Goal: Task Accomplishment & Management: Use online tool/utility

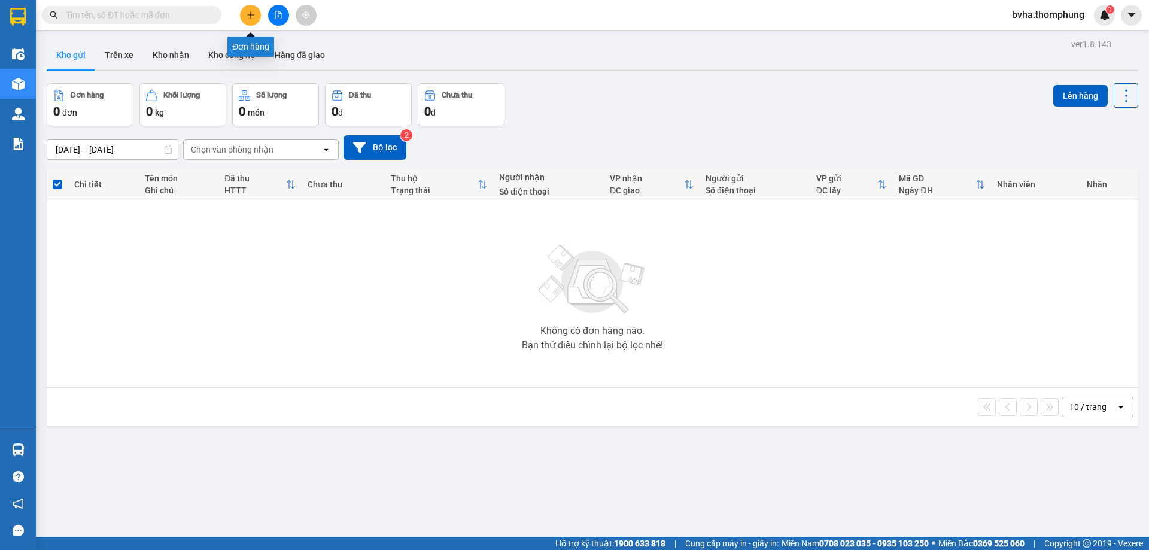
click at [253, 16] on icon "plus" at bounding box center [251, 15] width 8 height 8
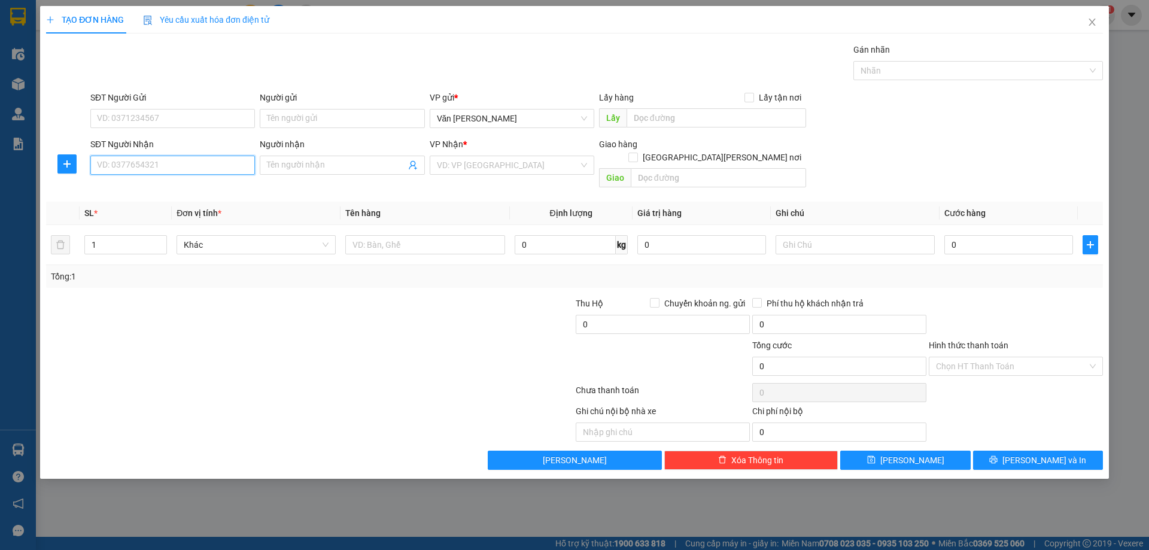
click at [165, 170] on input "SĐT Người Nhận" at bounding box center [172, 165] width 165 height 19
click at [177, 116] on input "SĐT Người Gửi" at bounding box center [172, 118] width 165 height 19
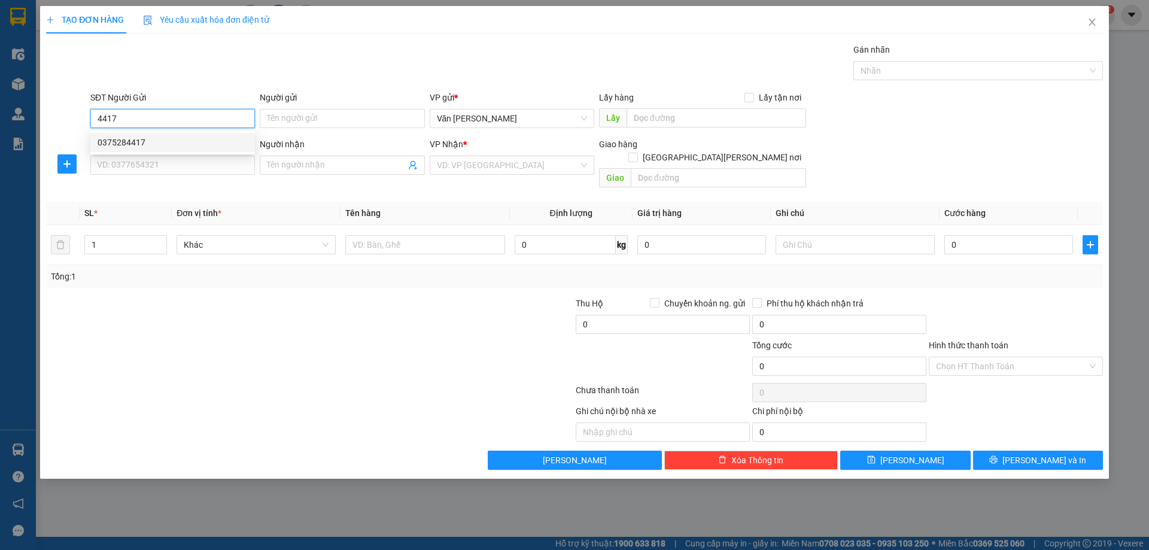
click at [151, 142] on div "0375284417" at bounding box center [173, 142] width 150 height 13
type input "0375284417"
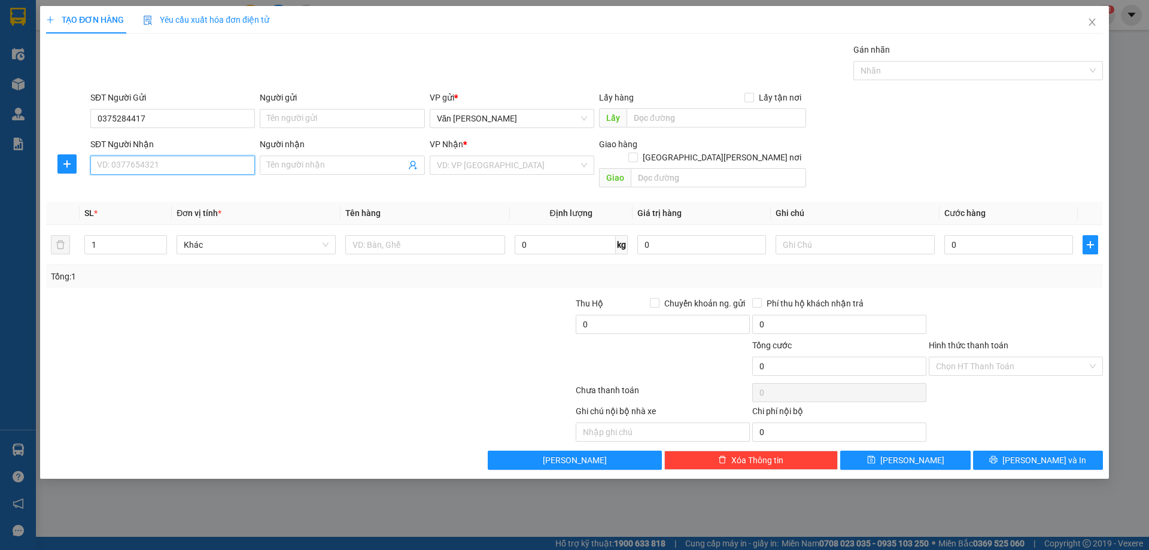
click at [114, 167] on input "SĐT Người Nhận" at bounding box center [172, 165] width 165 height 19
click at [148, 186] on div "0389953073 - [PERSON_NAME] đào" at bounding box center [173, 189] width 150 height 13
type input "0389953073"
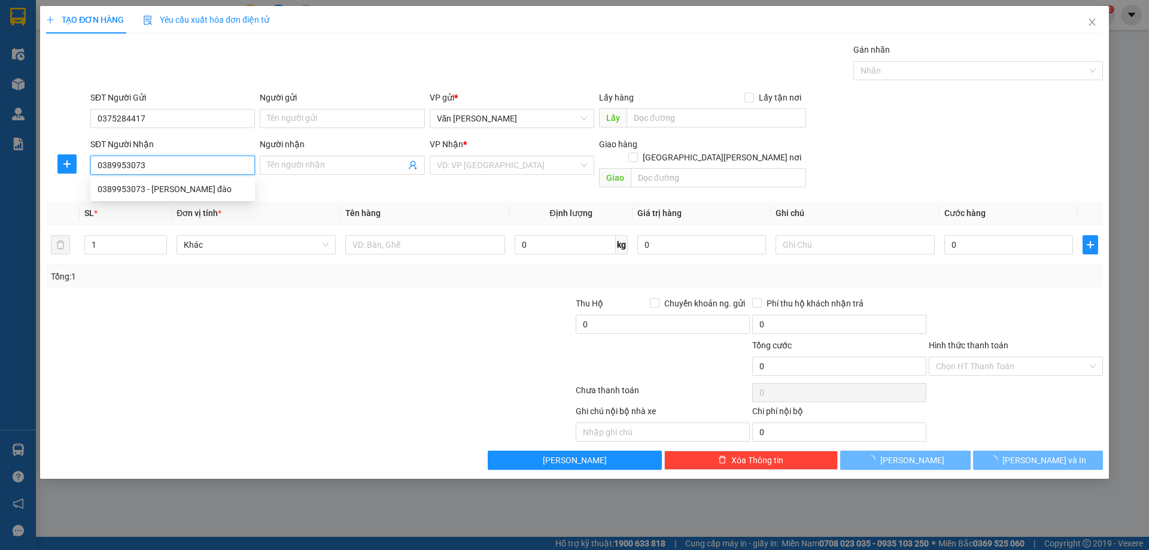
type input "[PERSON_NAME] đào"
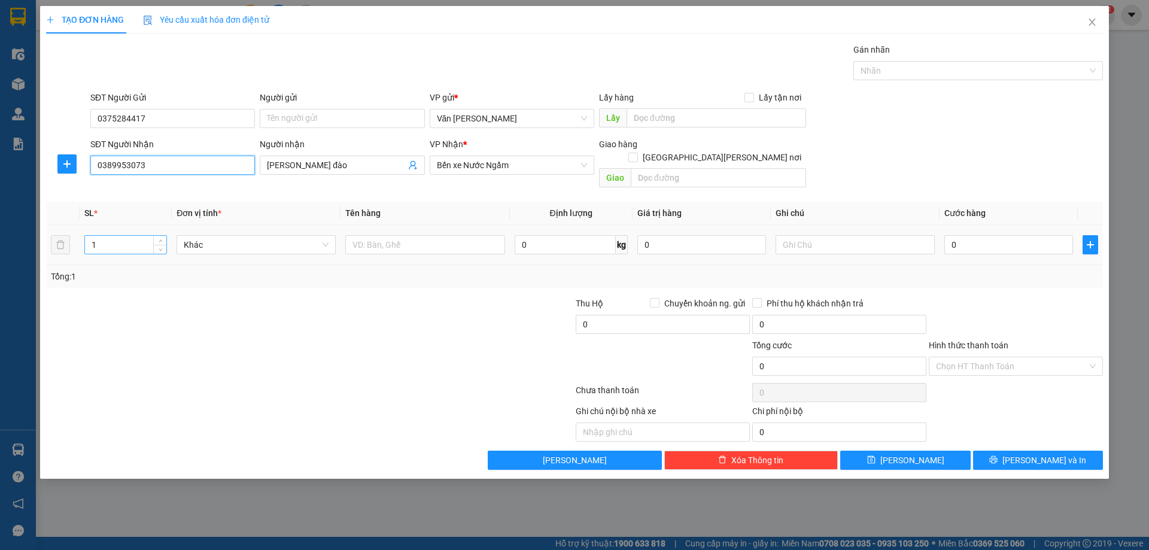
type input "0389953073"
click at [97, 236] on input "1" at bounding box center [125, 245] width 81 height 18
type input "2"
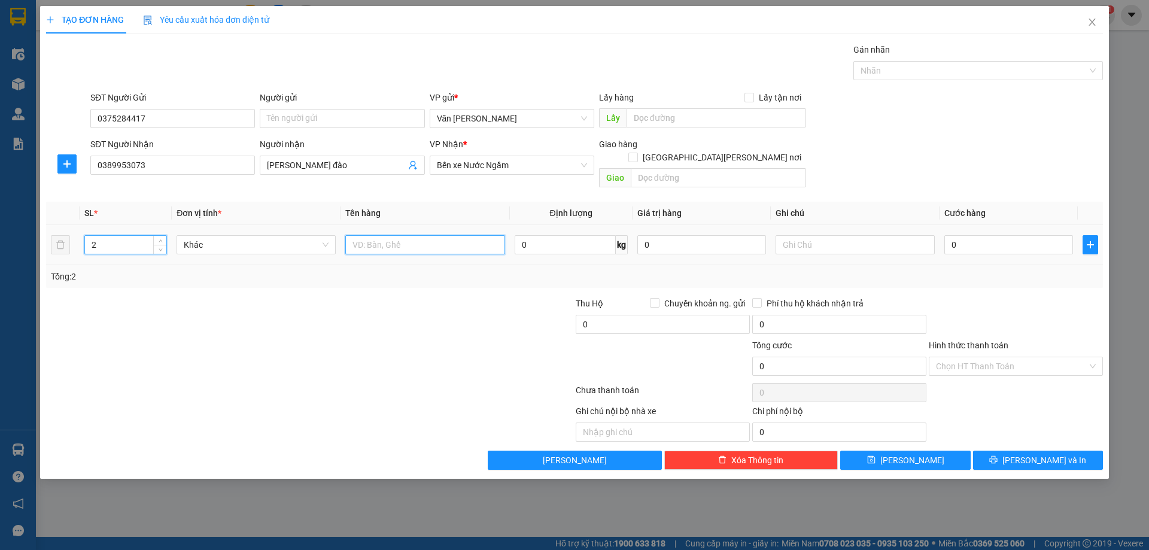
click at [394, 235] on input "text" at bounding box center [424, 244] width 159 height 19
type input "XỐP"
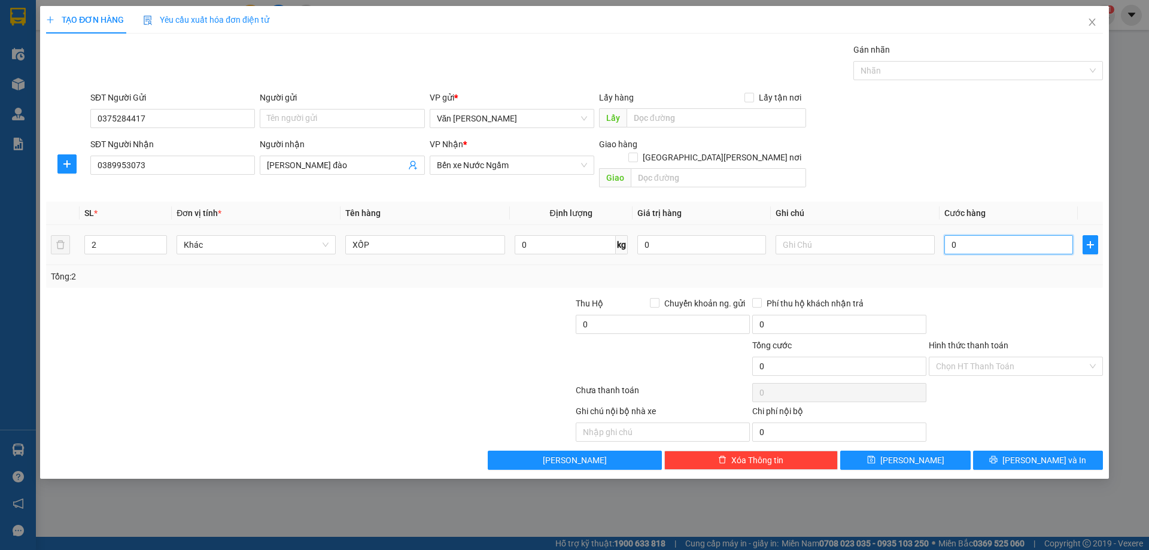
click at [964, 235] on input "0" at bounding box center [1008, 244] width 129 height 19
type input "5"
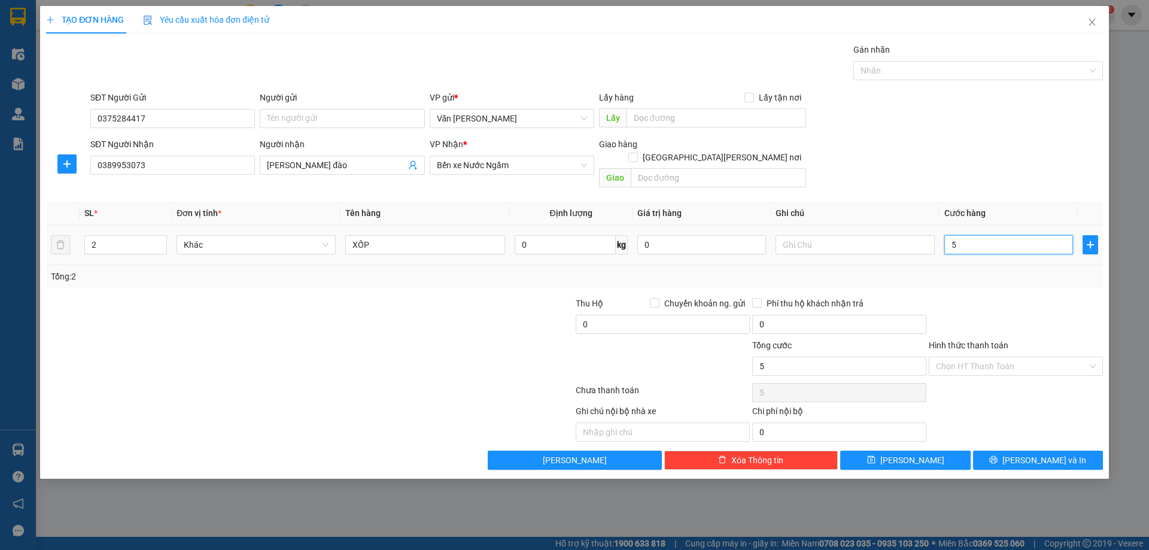
type input "50"
type input "50.000"
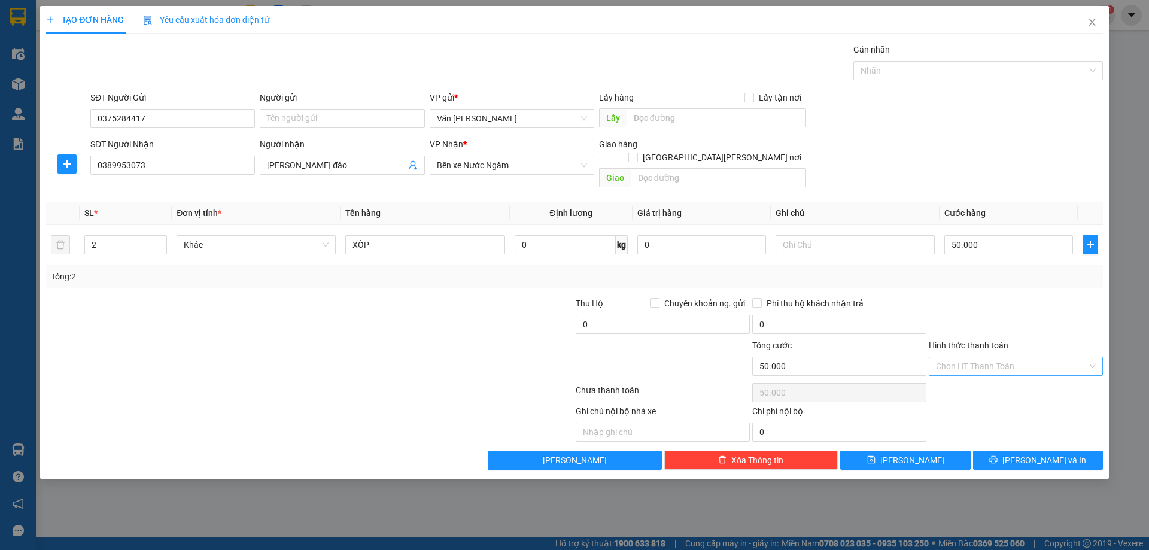
click at [1015, 357] on input "Hình thức thanh toán" at bounding box center [1011, 366] width 151 height 18
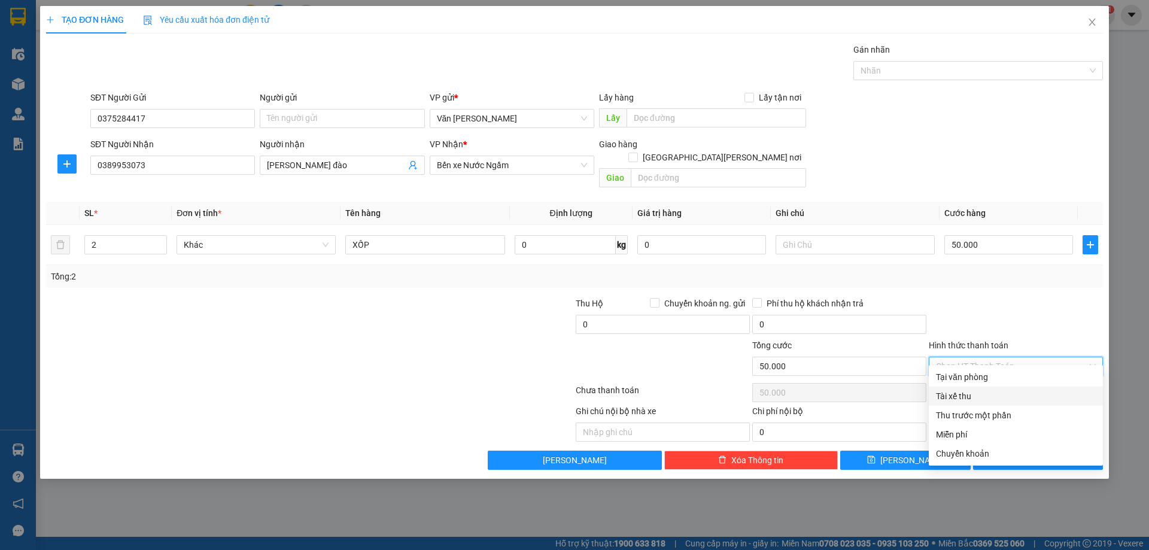
click at [975, 398] on div "Tài xế thu" at bounding box center [1016, 396] width 160 height 13
type input "0"
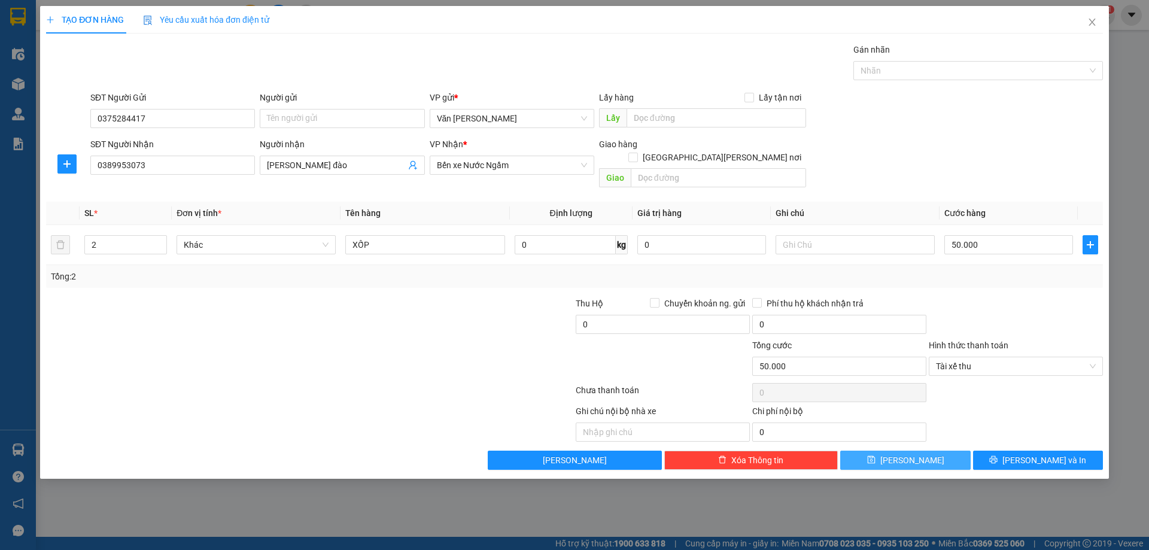
click at [917, 454] on span "[PERSON_NAME]" at bounding box center [912, 460] width 64 height 13
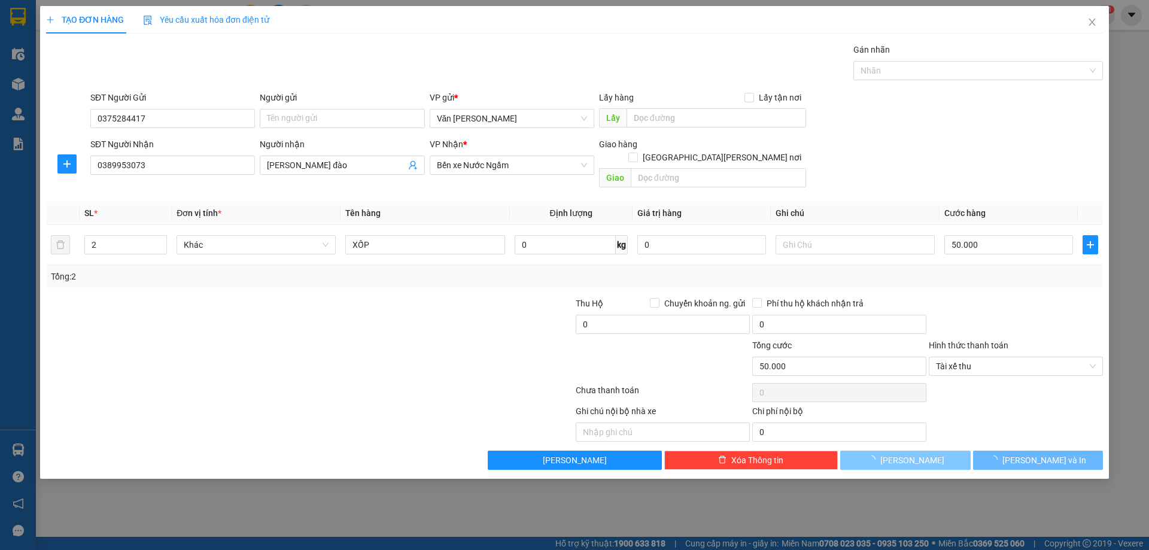
type input "1"
type input "0"
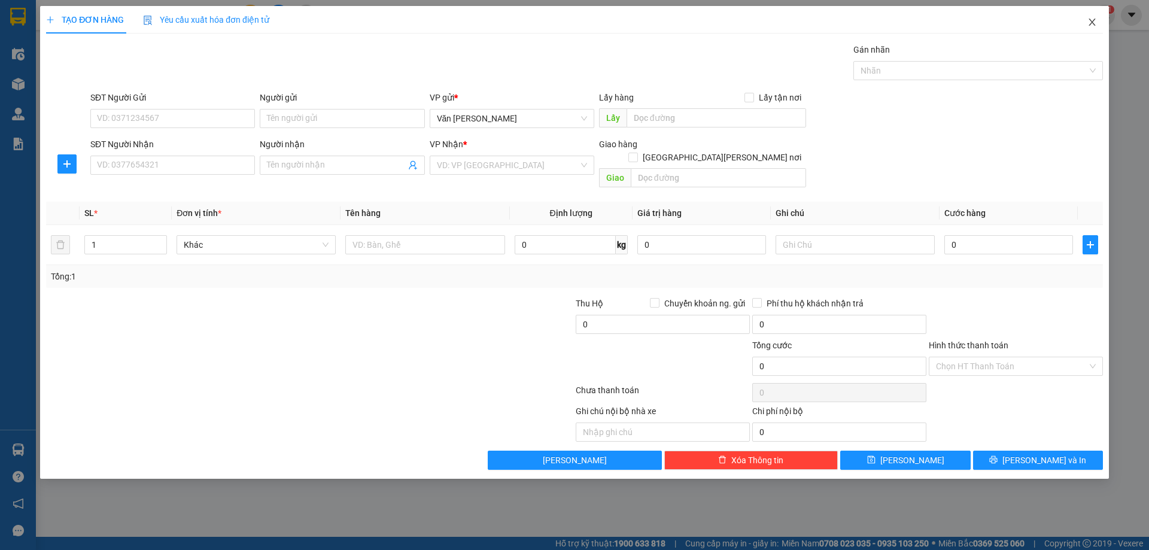
click at [1092, 23] on icon "close" at bounding box center [1092, 22] width 7 height 7
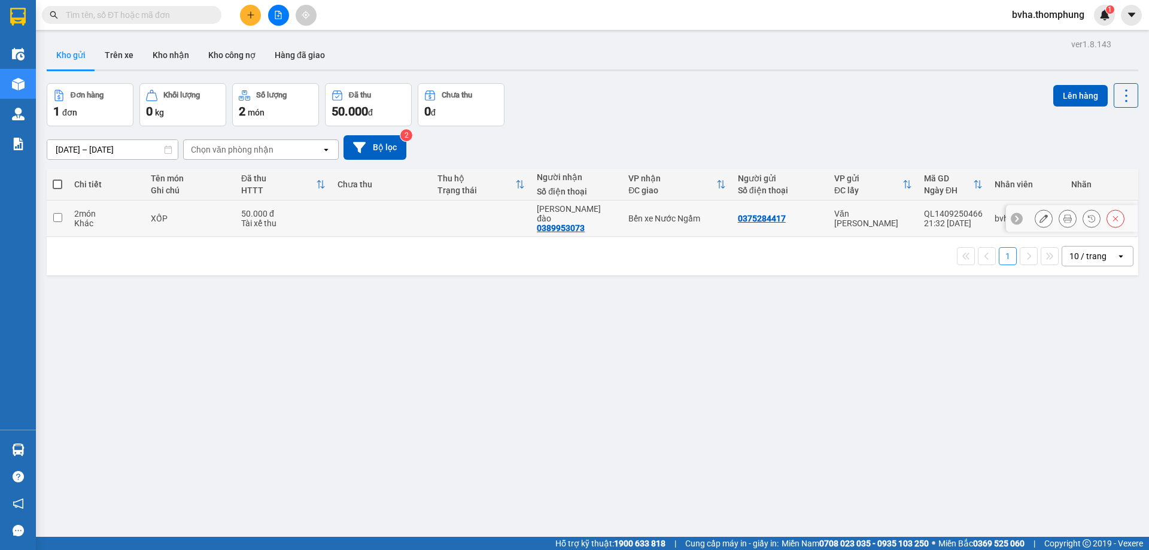
click at [56, 215] on input "checkbox" at bounding box center [57, 217] width 9 height 9
checkbox input "true"
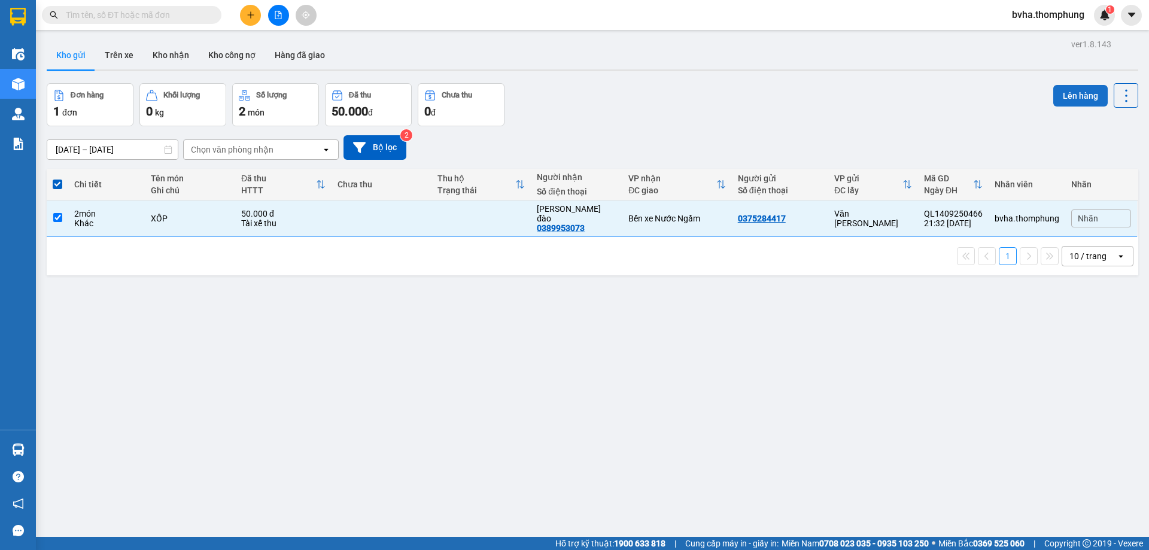
click at [1071, 96] on button "Lên hàng" at bounding box center [1080, 96] width 54 height 22
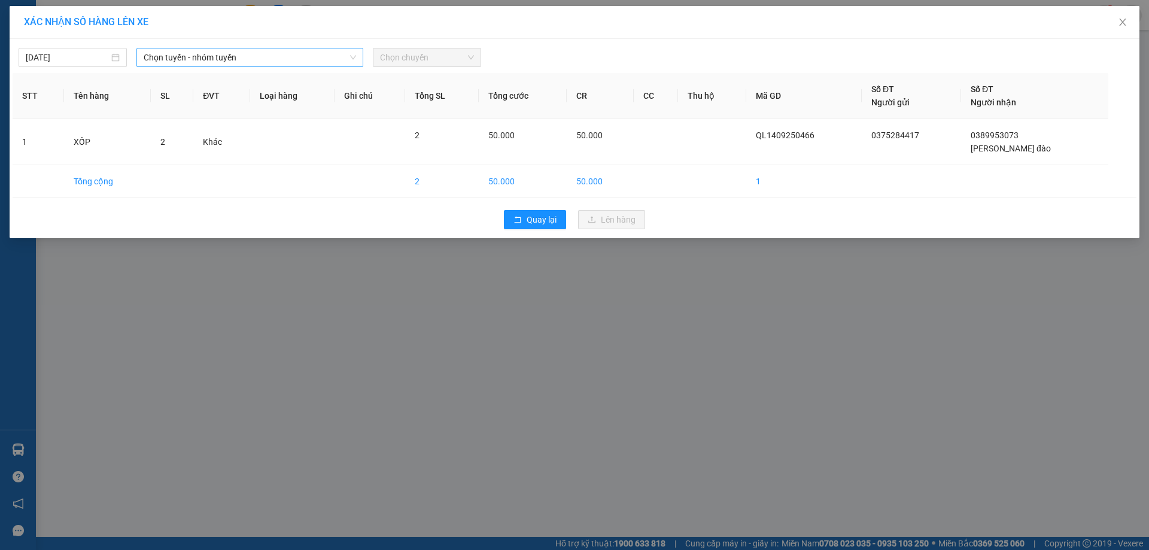
click at [231, 63] on span "Chọn tuyến - nhóm tuyến" at bounding box center [250, 57] width 212 height 18
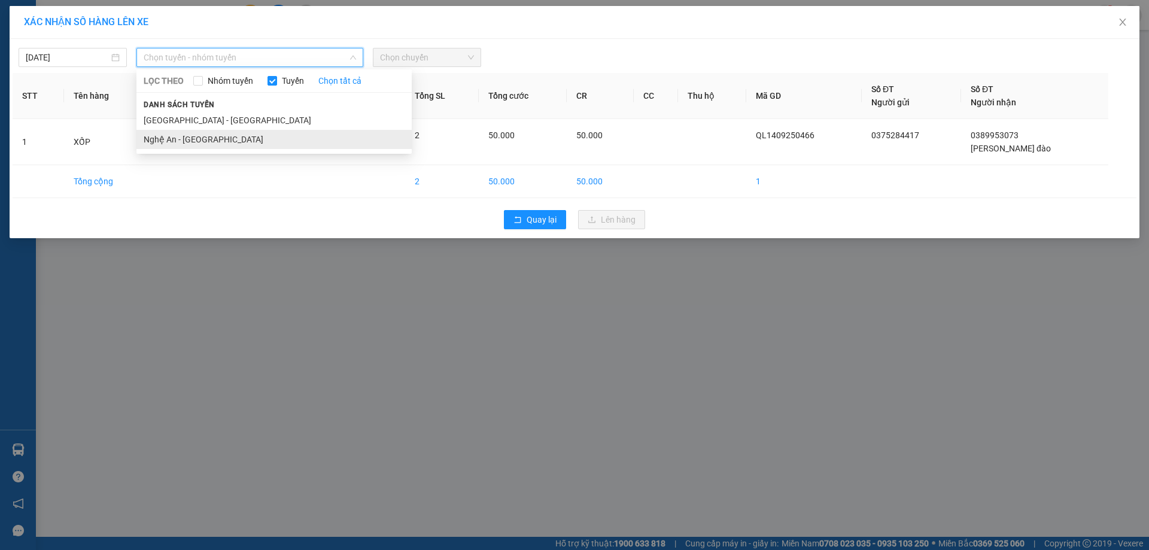
click at [233, 139] on li "Nghệ An - [GEOGRAPHIC_DATA]" at bounding box center [273, 139] width 275 height 19
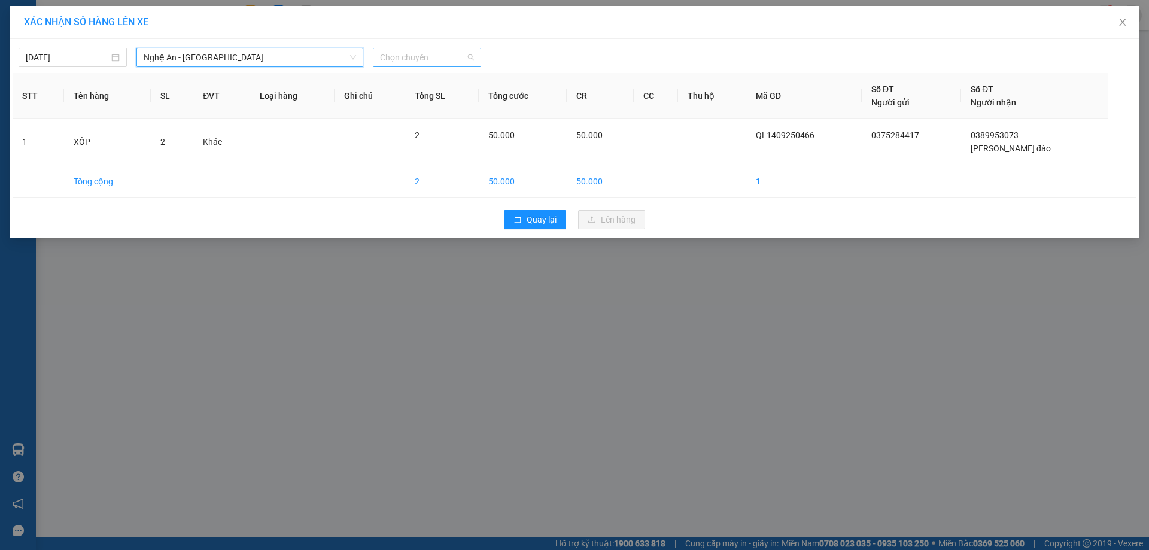
click at [448, 57] on span "Chọn chuyến" at bounding box center [427, 57] width 94 height 18
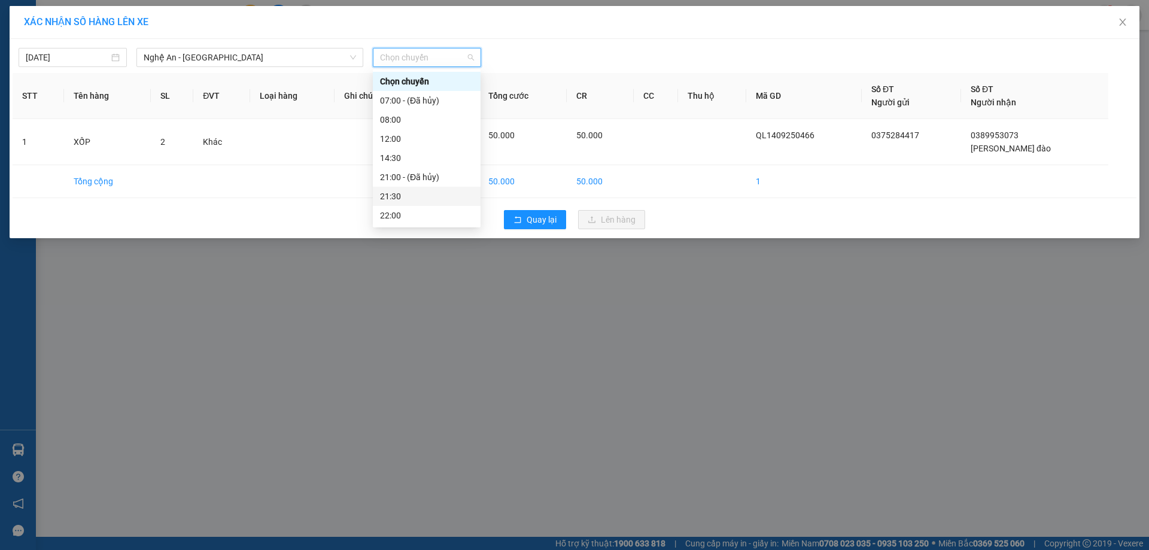
scroll to position [38, 0]
click at [406, 212] on div "23:00" at bounding box center [426, 215] width 93 height 13
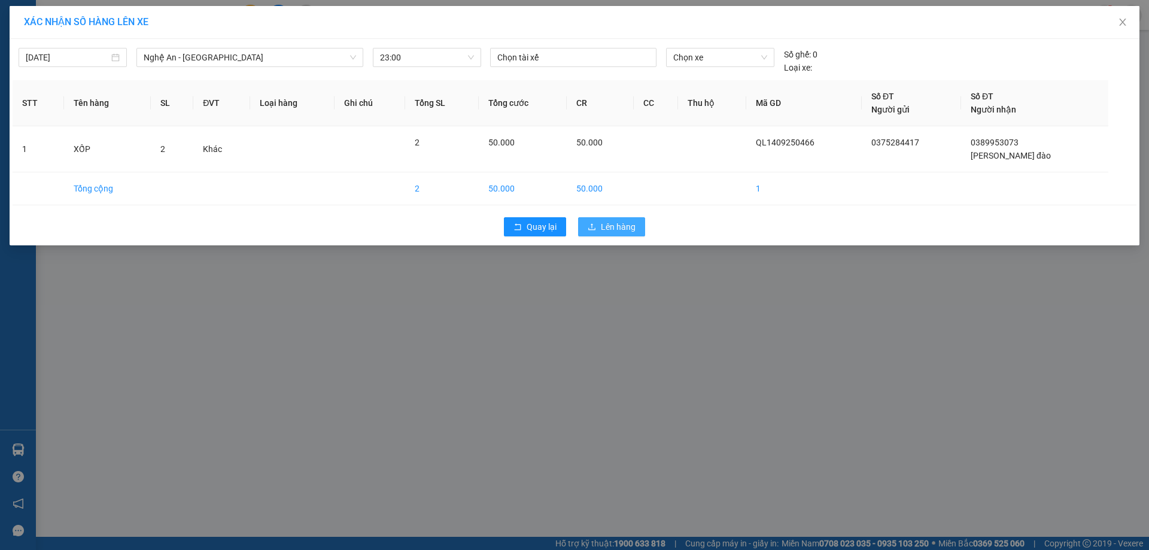
click at [616, 232] on span "Lên hàng" at bounding box center [618, 226] width 35 height 13
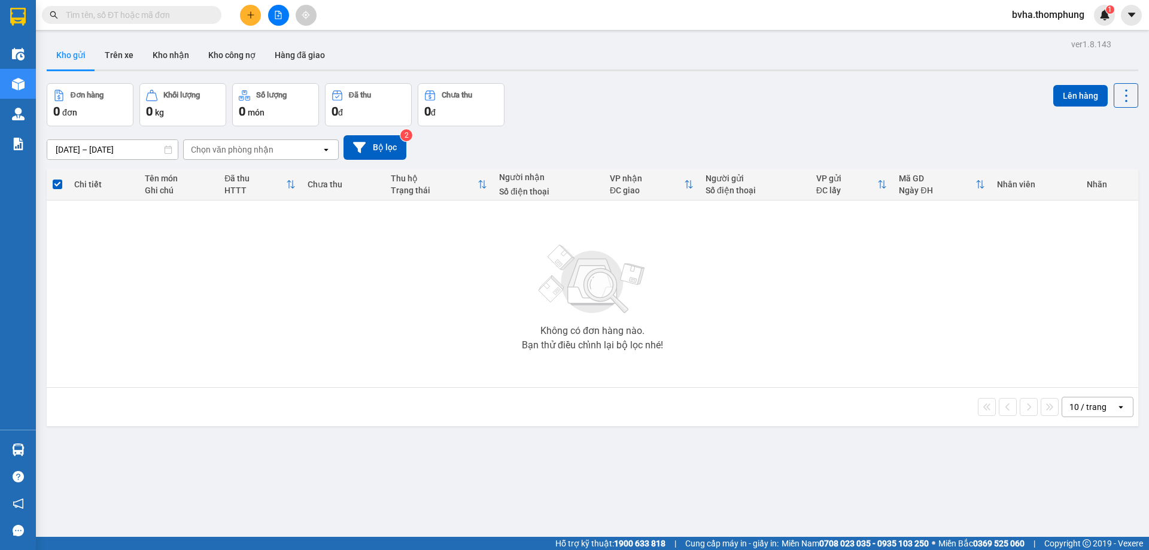
click at [282, 8] on button at bounding box center [278, 15] width 21 height 21
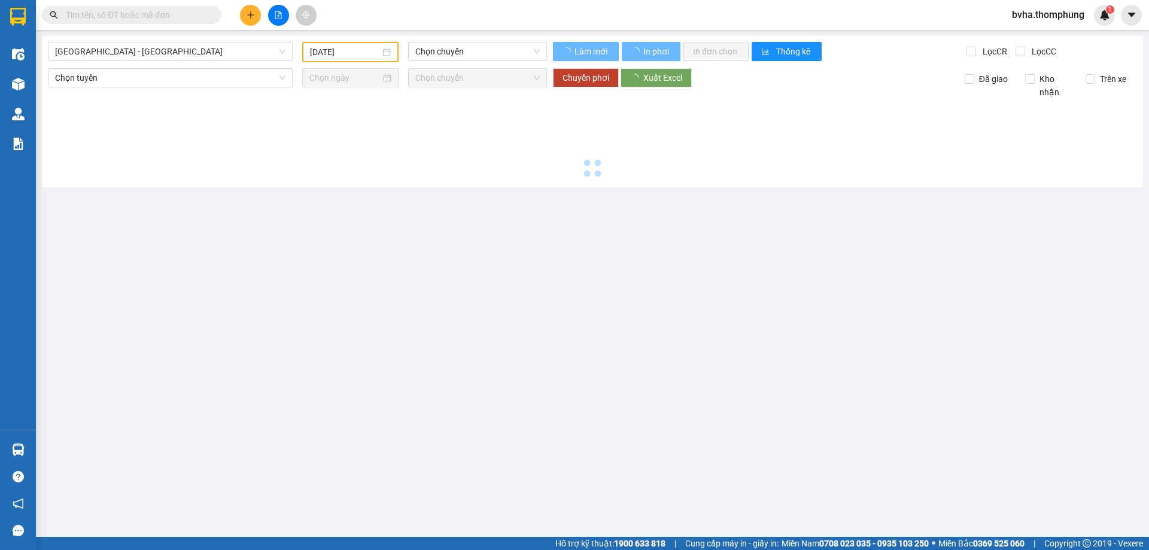
type input "[DATE]"
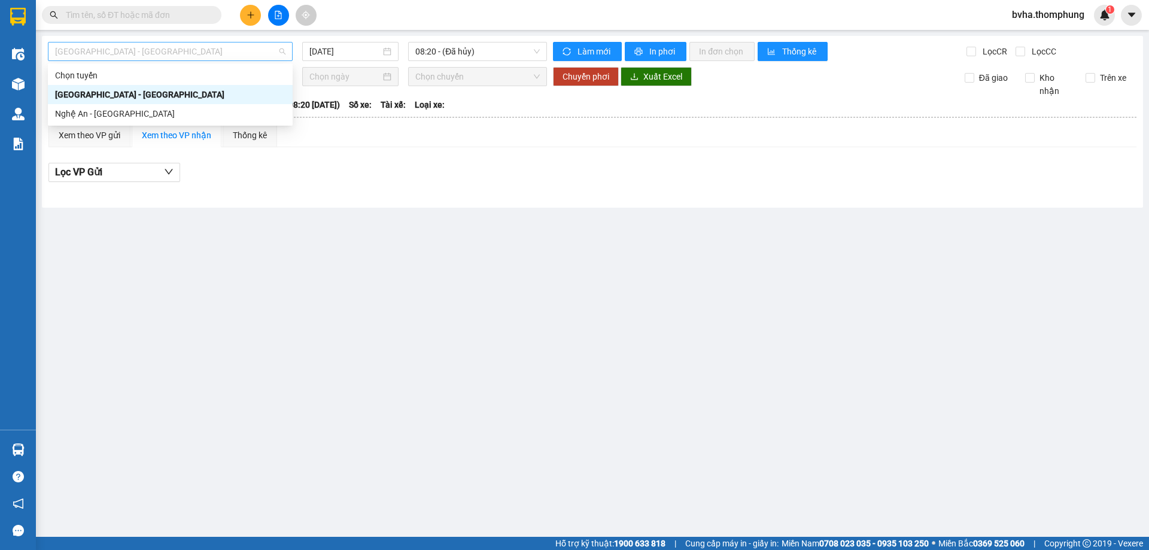
click at [204, 52] on span "[GEOGRAPHIC_DATA] - [GEOGRAPHIC_DATA]" at bounding box center [170, 51] width 230 height 18
click at [101, 114] on div "Nghệ An - [GEOGRAPHIC_DATA]" at bounding box center [170, 113] width 230 height 13
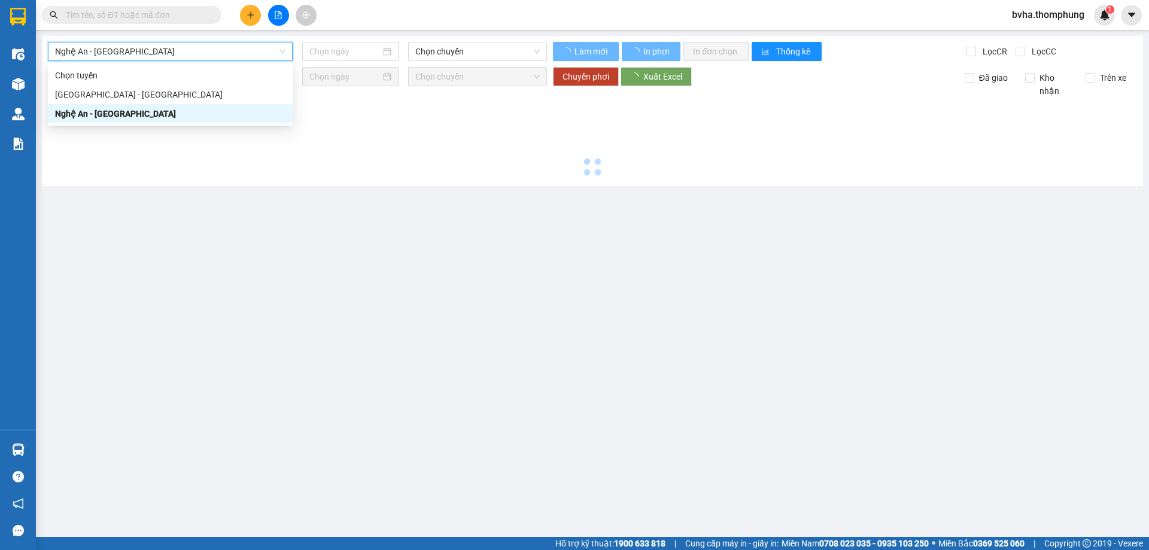
type input "[DATE]"
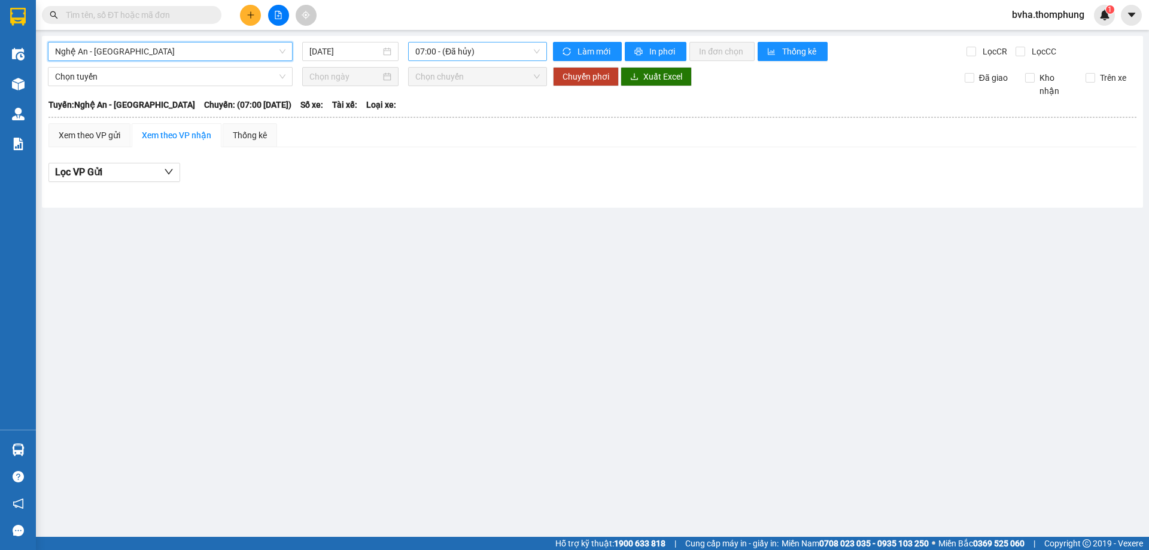
click at [443, 54] on span "07:00 - (Đã hủy)" at bounding box center [477, 51] width 124 height 18
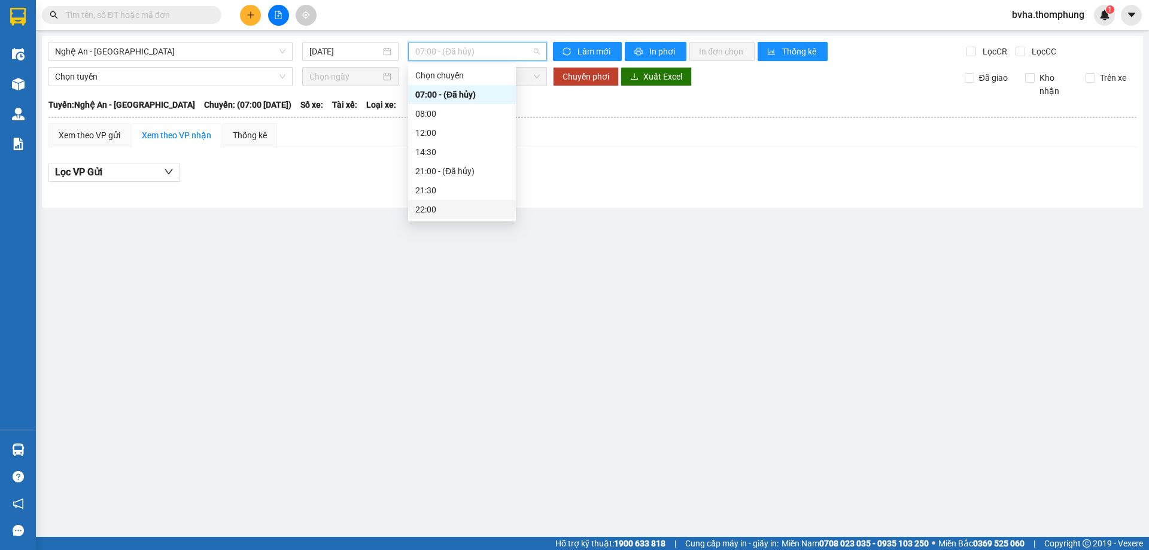
scroll to position [38, 0]
click at [432, 206] on div "23:00" at bounding box center [461, 209] width 93 height 13
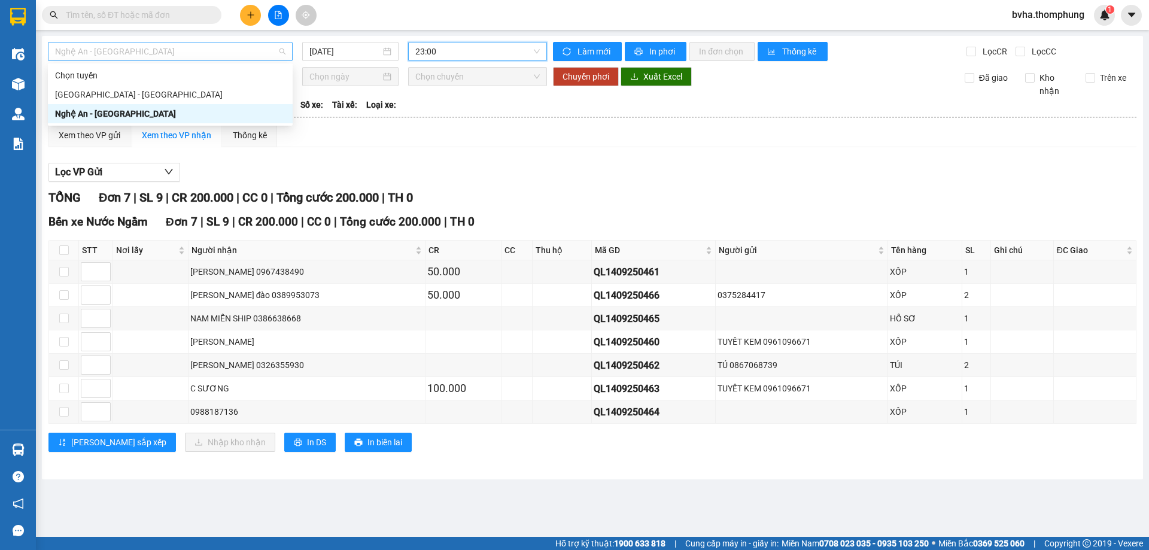
click at [236, 48] on span "Nghệ An - [GEOGRAPHIC_DATA]" at bounding box center [170, 51] width 230 height 18
click at [130, 101] on div "[GEOGRAPHIC_DATA] - [GEOGRAPHIC_DATA]" at bounding box center [170, 94] width 230 height 13
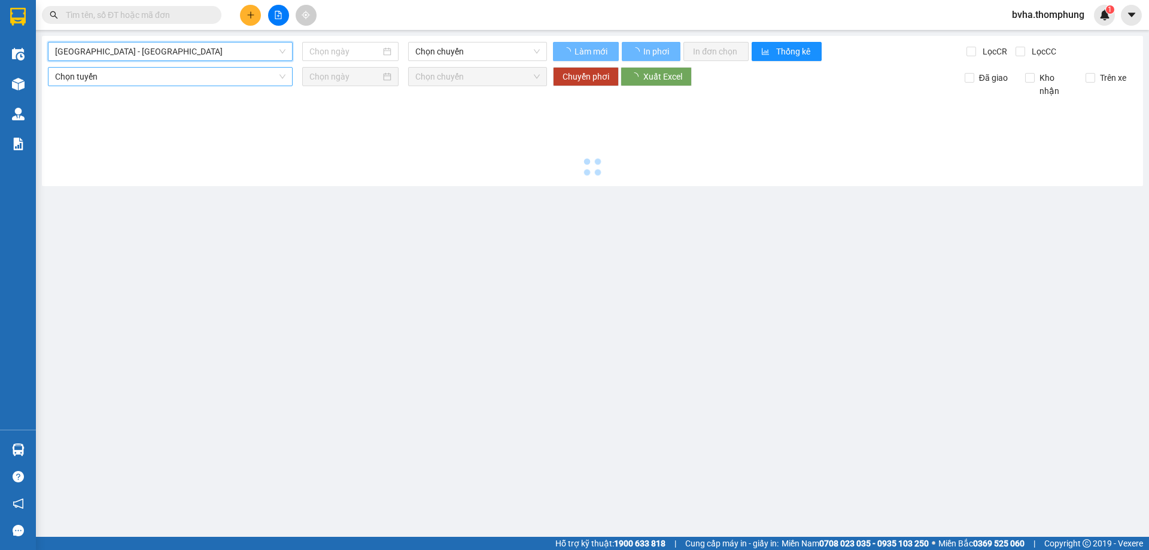
type input "[DATE]"
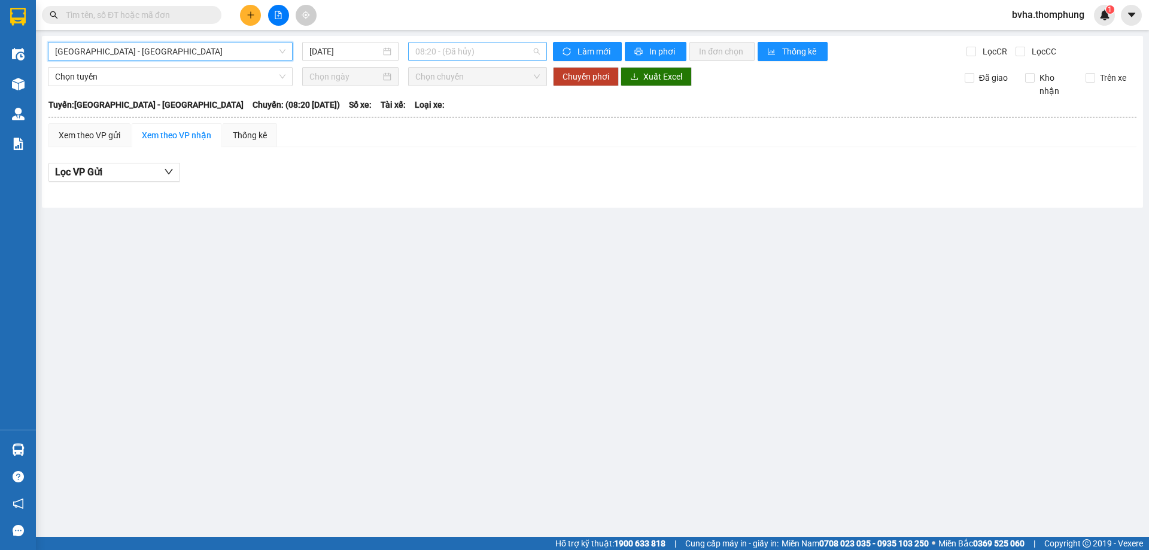
scroll to position [19, 0]
click at [503, 54] on span "08:20 - (Đã hủy)" at bounding box center [477, 51] width 124 height 18
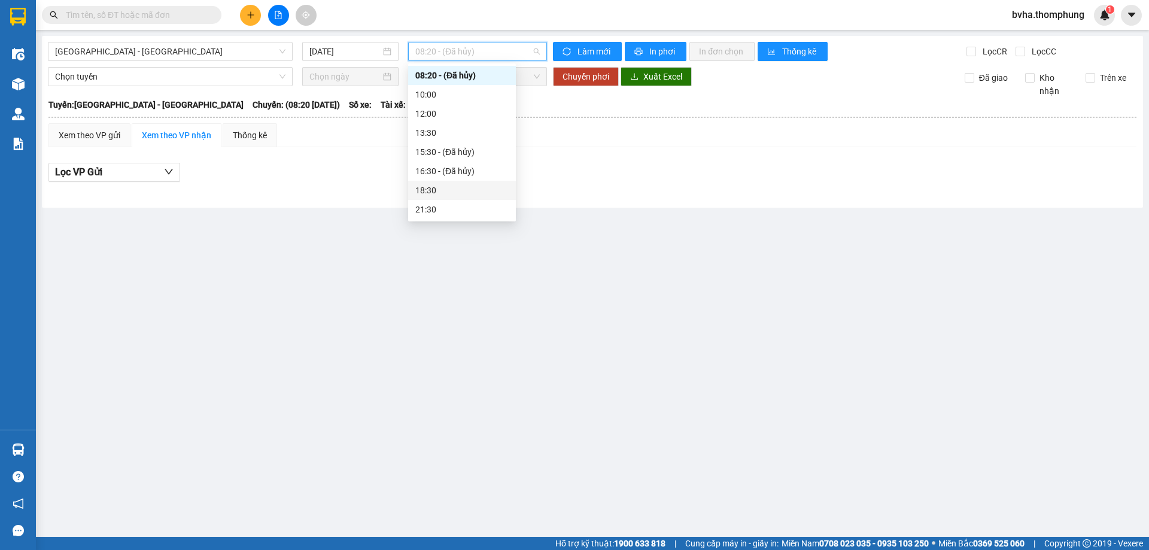
click at [439, 186] on div "18:30" at bounding box center [461, 190] width 93 height 13
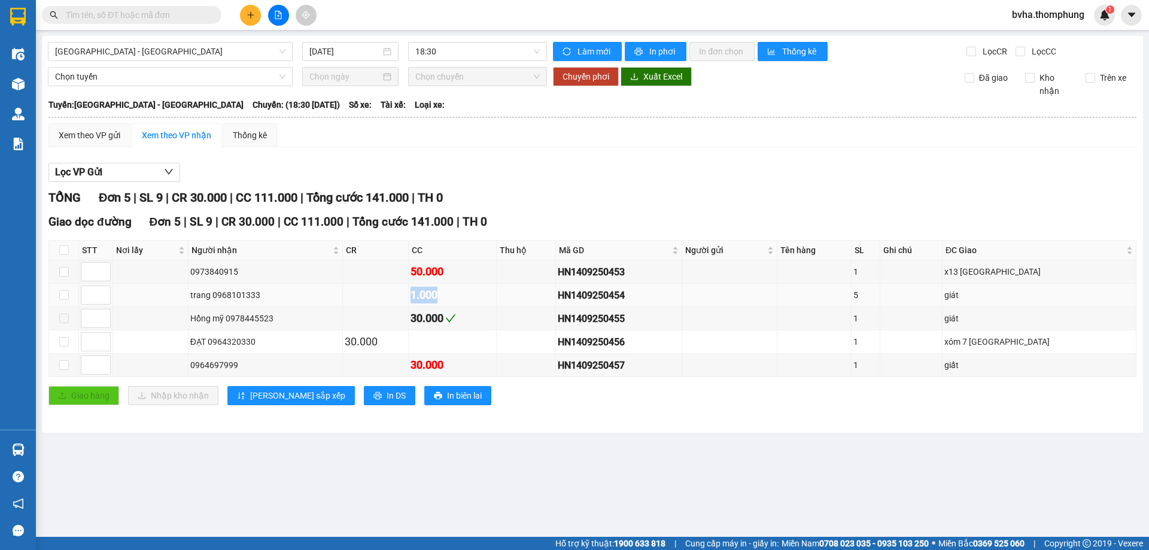
drag, startPoint x: 464, startPoint y: 293, endPoint x: 381, endPoint y: 294, distance: 82.6
click at [387, 294] on tr "trang 0968101333 1.000 HN1409250454 5 giát" at bounding box center [592, 295] width 1087 height 23
click at [373, 490] on main "[GEOGRAPHIC_DATA] - [GEOGRAPHIC_DATA] [DATE] 18:30 [PERSON_NAME] mới In phơi In…" at bounding box center [574, 268] width 1149 height 537
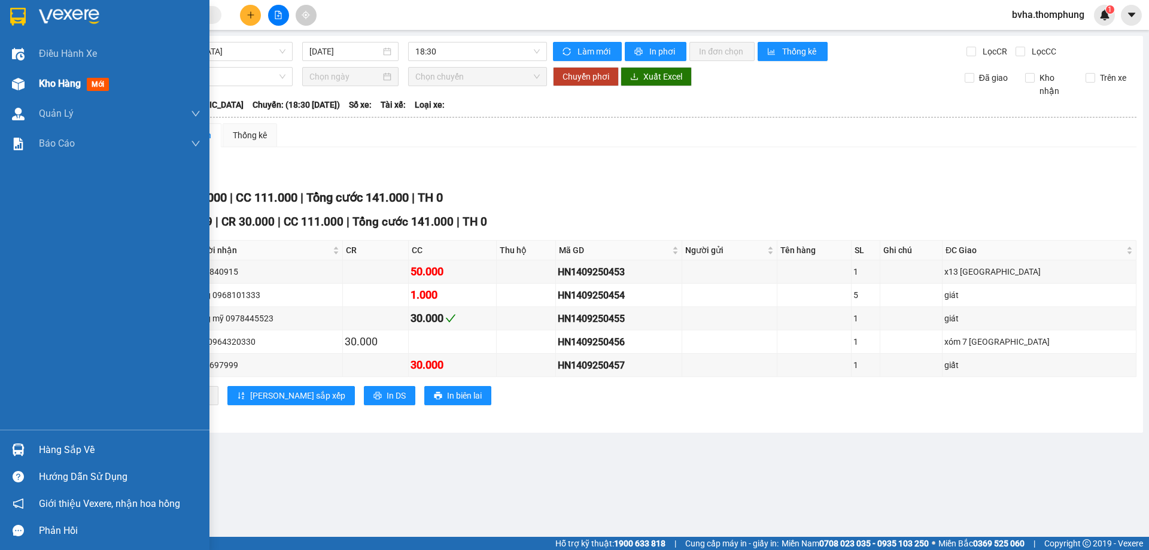
click at [57, 86] on span "Kho hàng" at bounding box center [60, 83] width 42 height 11
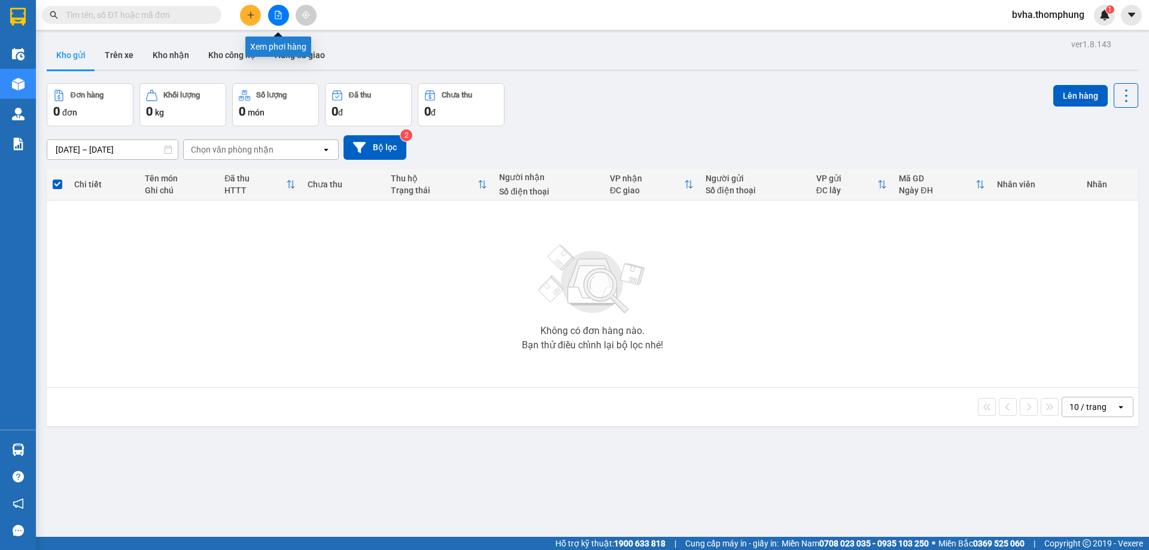
click at [277, 13] on icon "file-add" at bounding box center [278, 15] width 8 height 8
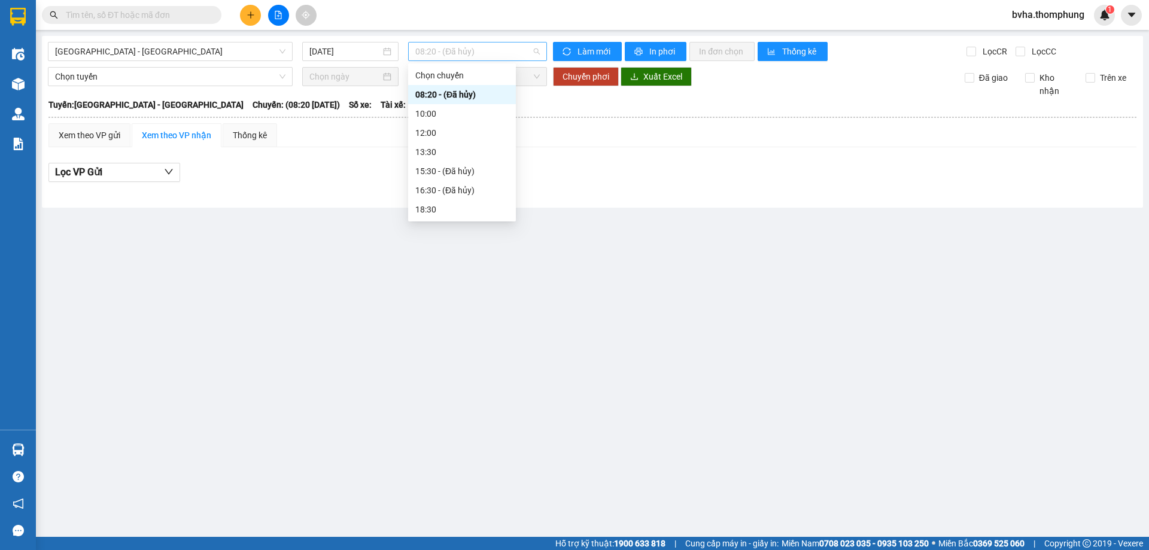
click at [480, 52] on span "08:20 - (Đã hủy)" at bounding box center [477, 51] width 124 height 18
click at [439, 153] on div "13:30" at bounding box center [461, 151] width 93 height 13
